Goal: Download file/media

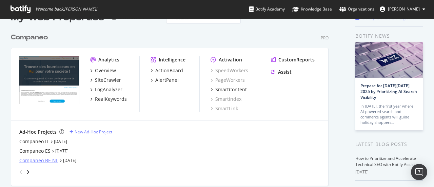
scroll to position [26, 0]
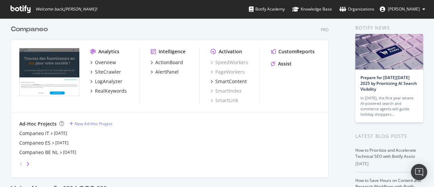
click at [29, 165] on icon "angle-right" at bounding box center [27, 163] width 3 height 5
click at [21, 165] on icon "angle-left" at bounding box center [20, 163] width 3 height 5
click at [49, 151] on div "Companeo BE NL" at bounding box center [38, 152] width 39 height 7
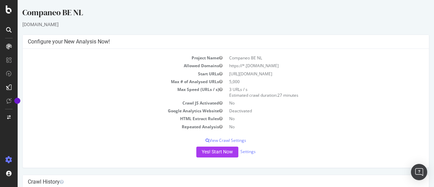
scroll to position [52, 0]
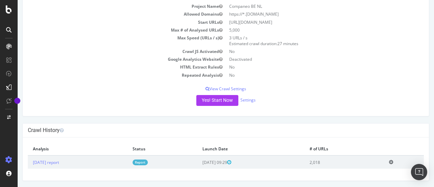
click at [148, 162] on link "Report" at bounding box center [140, 162] width 15 height 6
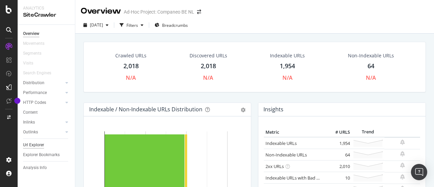
click at [32, 147] on div "Url Explorer" at bounding box center [33, 144] width 21 height 7
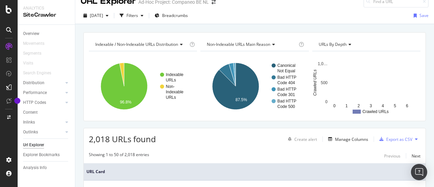
scroll to position [9, 0]
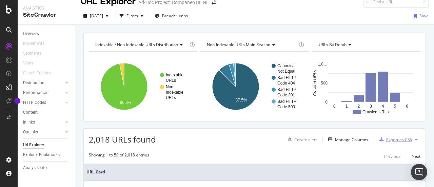
click at [397, 138] on div "Export as CSV" at bounding box center [399, 140] width 26 height 6
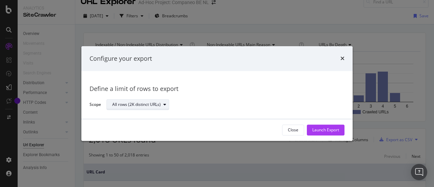
click at [165, 105] on icon "modal" at bounding box center [164, 105] width 3 height 4
click at [341, 59] on icon "times" at bounding box center [342, 58] width 4 height 5
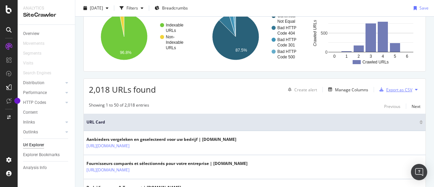
scroll to position [64, 0]
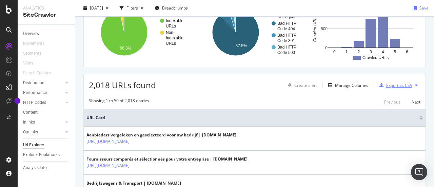
click at [388, 84] on div "Export as CSV" at bounding box center [399, 85] width 26 height 6
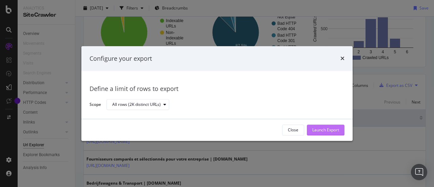
click at [324, 134] on div "Launch Export" at bounding box center [325, 130] width 27 height 10
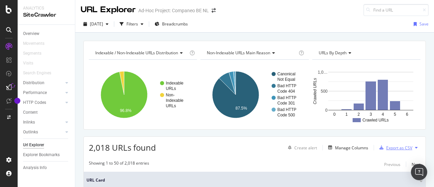
scroll to position [0, 0]
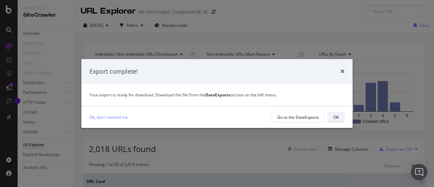
click at [331, 117] on button "OK" at bounding box center [335, 117] width 17 height 11
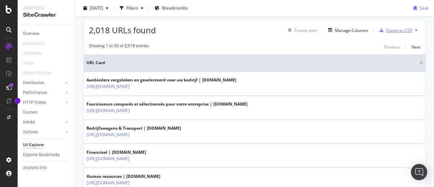
scroll to position [73, 0]
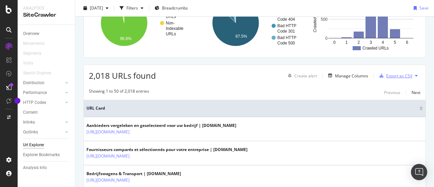
click at [386, 75] on div "Export as CSV" at bounding box center [399, 76] width 26 height 6
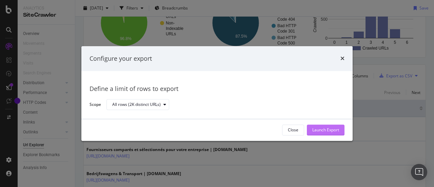
click at [316, 126] on div "Launch Export" at bounding box center [325, 130] width 27 height 10
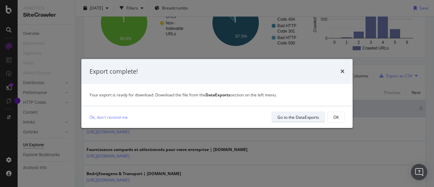
click at [306, 118] on div "Go to the DataExports" at bounding box center [298, 117] width 42 height 6
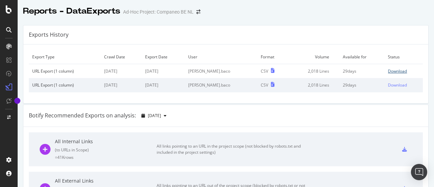
click at [388, 71] on div "Download" at bounding box center [397, 71] width 19 height 6
